Goal: Use online tool/utility: Utilize a website feature to perform a specific function

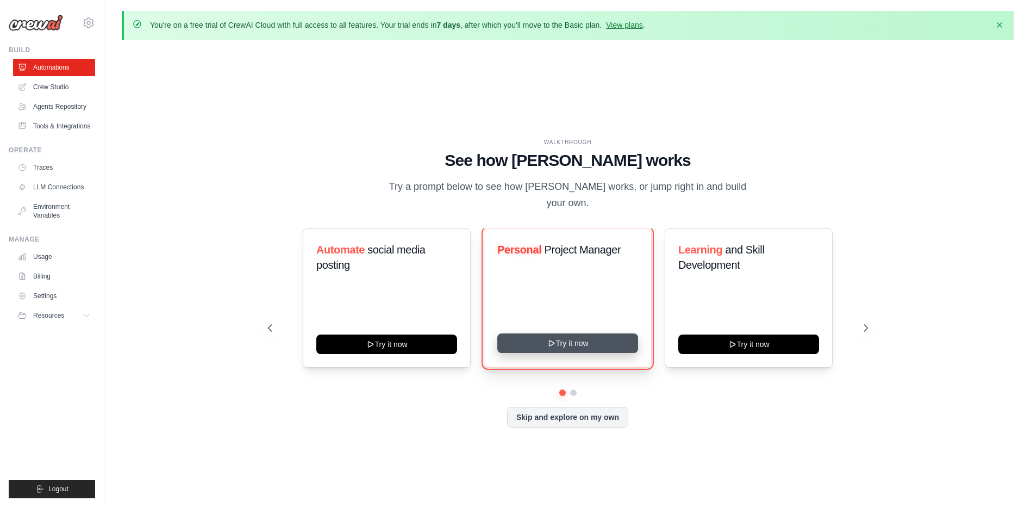
click at [558, 344] on button "Try it now" at bounding box center [568, 343] width 141 height 20
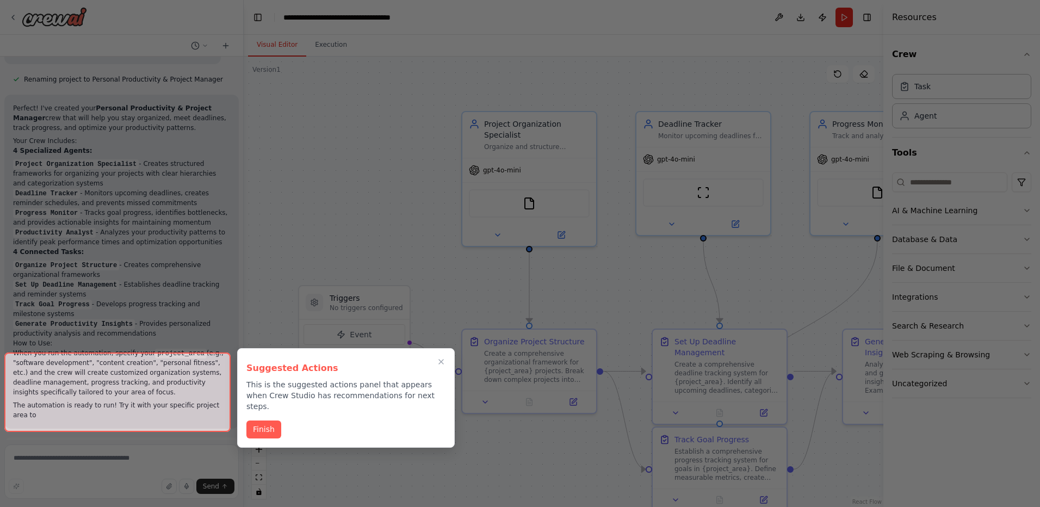
scroll to position [1068, 0]
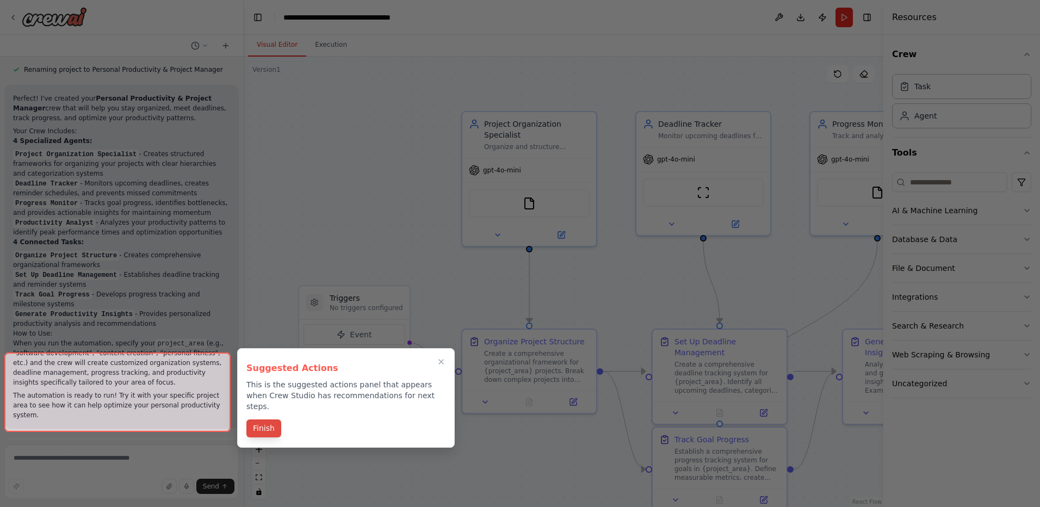
click at [258, 423] on button "Finish" at bounding box center [263, 428] width 35 height 18
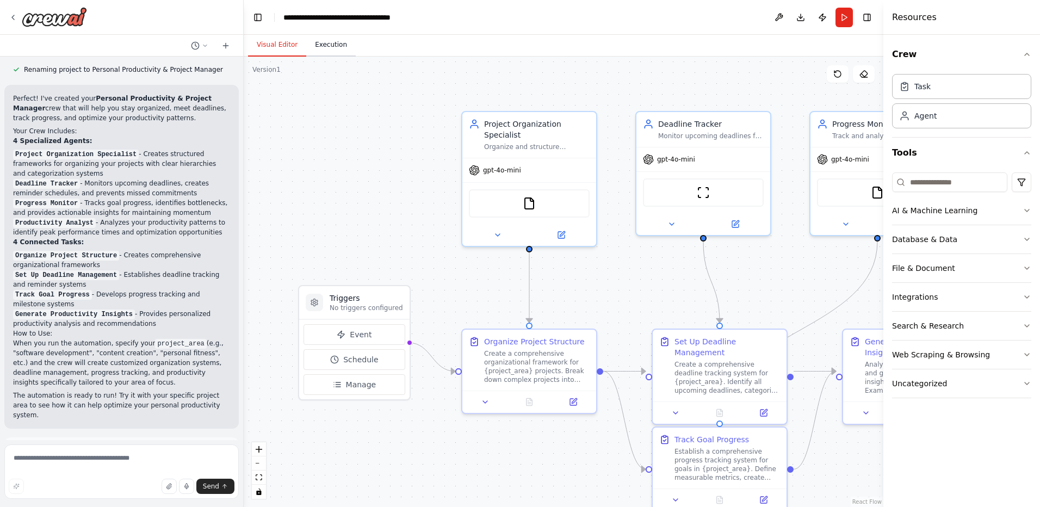
click at [320, 46] on button "Execution" at bounding box center [330, 45] width 49 height 23
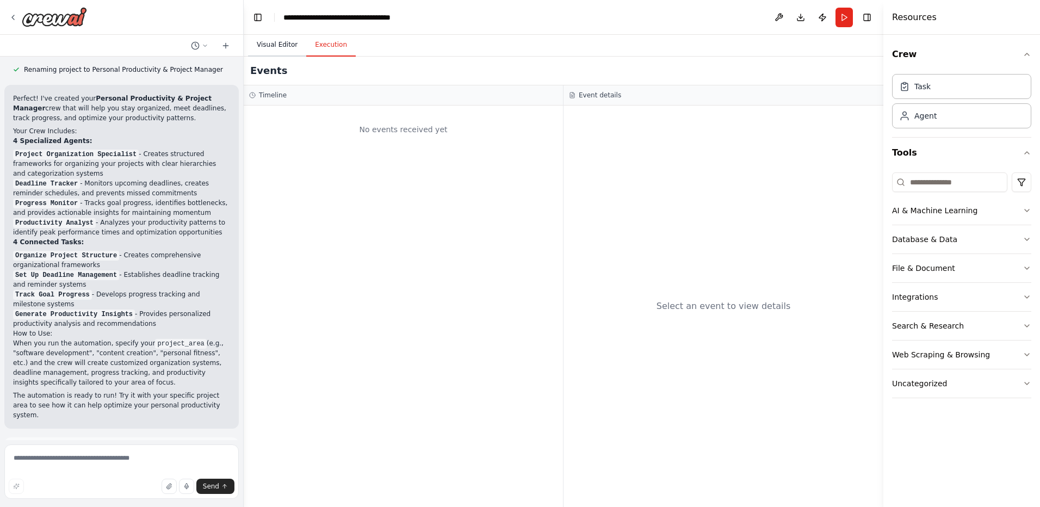
click at [276, 43] on button "Visual Editor" at bounding box center [277, 45] width 58 height 23
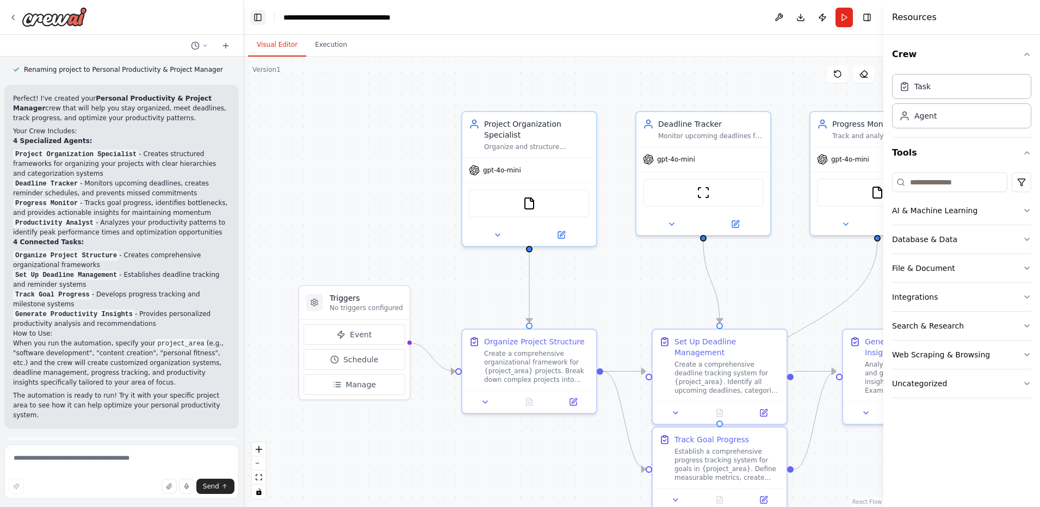
click at [253, 17] on button "Toggle Left Sidebar" at bounding box center [257, 17] width 15 height 15
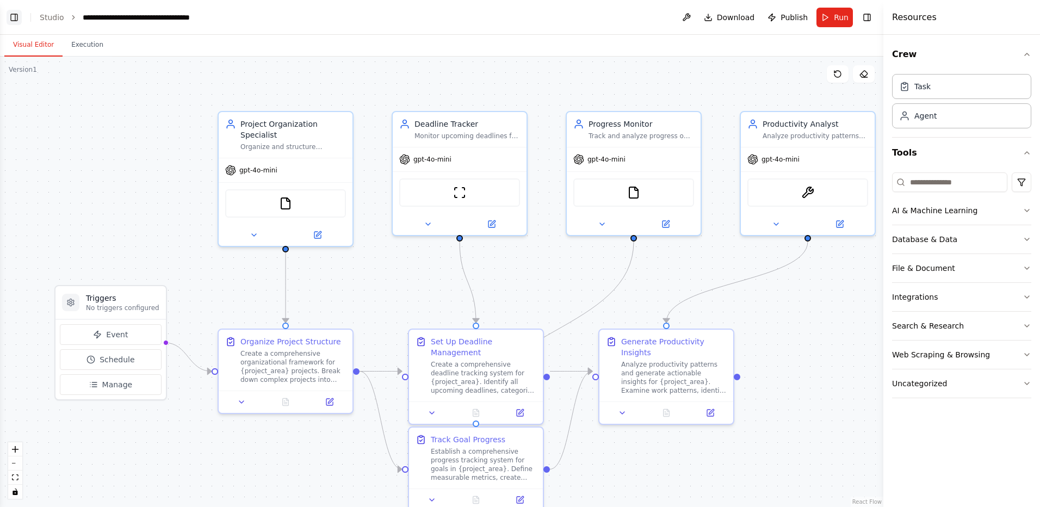
click at [12, 16] on button "Toggle Left Sidebar" at bounding box center [14, 17] width 15 height 15
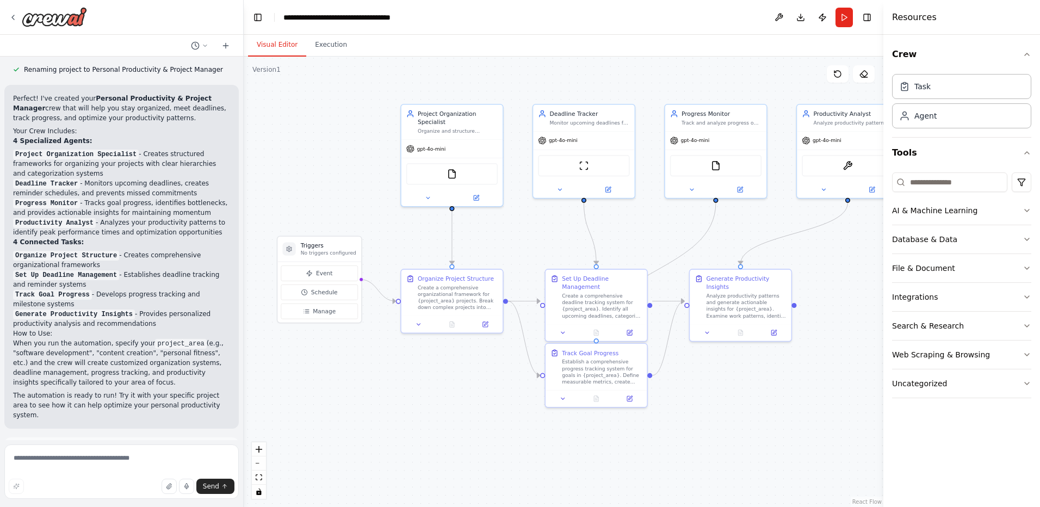
drag, startPoint x: 335, startPoint y: 178, endPoint x: 314, endPoint y: 169, distance: 22.9
click at [314, 169] on div ".deletable-edge-delete-btn { width: 20px; height: 20px; border: 0px solid #ffff…" at bounding box center [563, 282] width 639 height 450
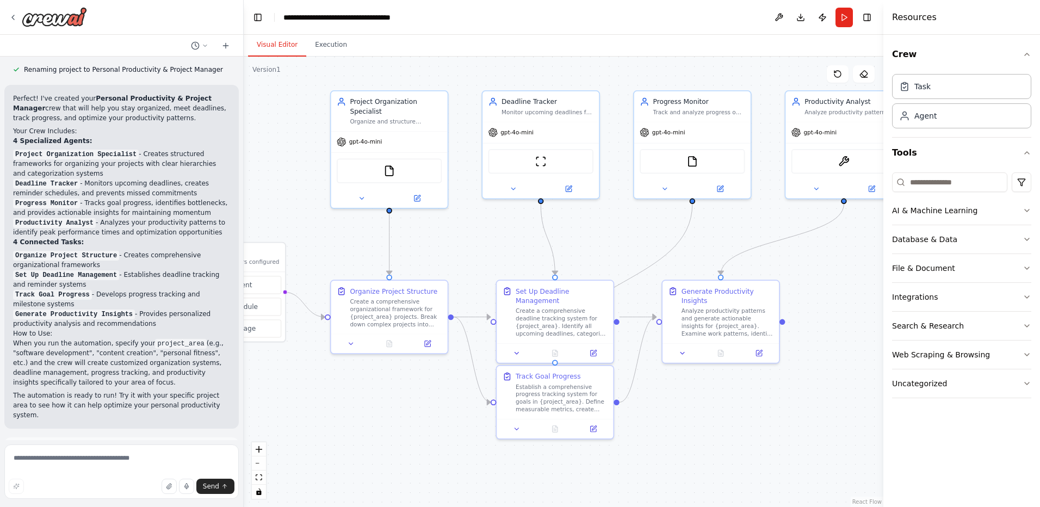
drag, startPoint x: 314, startPoint y: 169, endPoint x: 231, endPoint y: 165, distance: 83.3
click at [231, 165] on div "Create a crew that helps organize your personal projects, sets reminders for im…" at bounding box center [520, 253] width 1040 height 507
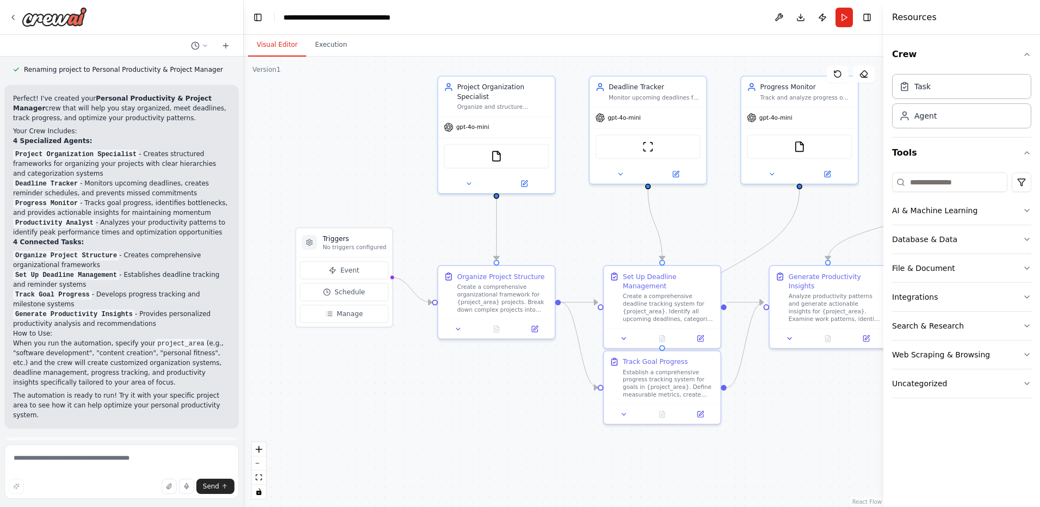
drag, startPoint x: 453, startPoint y: 237, endPoint x: 561, endPoint y: 222, distance: 108.1
click at [561, 222] on div ".deletable-edge-delete-btn { width: 20px; height: 20px; border: 0px solid #ffff…" at bounding box center [563, 282] width 639 height 450
click at [1029, 153] on icon "button" at bounding box center [1026, 152] width 9 height 9
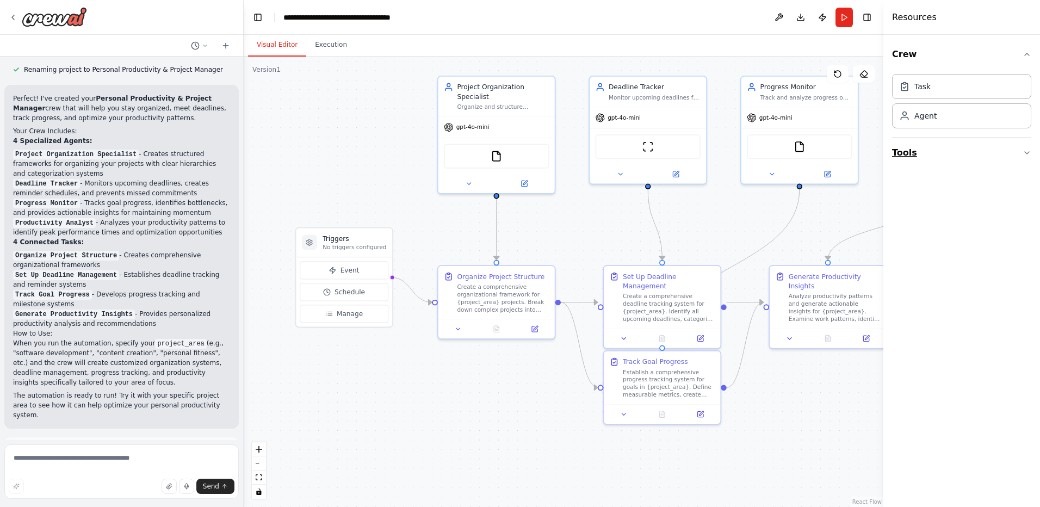
click at [1029, 153] on icon "button" at bounding box center [1026, 152] width 9 height 9
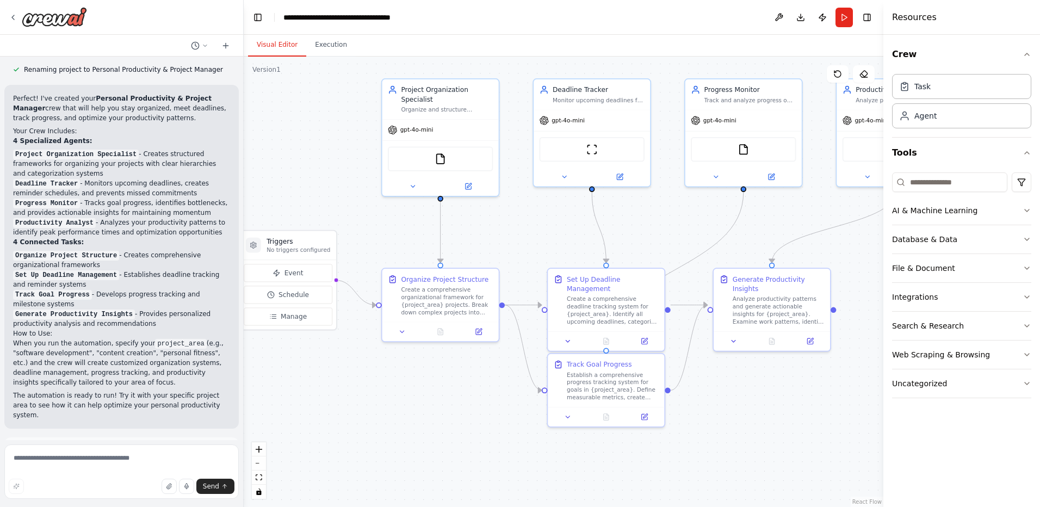
drag, startPoint x: 368, startPoint y: 172, endPoint x: 312, endPoint y: 175, distance: 56.1
click at [312, 175] on div ".deletable-edge-delete-btn { width: 20px; height: 20px; border: 0px solid #ffff…" at bounding box center [563, 282] width 639 height 450
